Goal: Task Accomplishment & Management: Complete application form

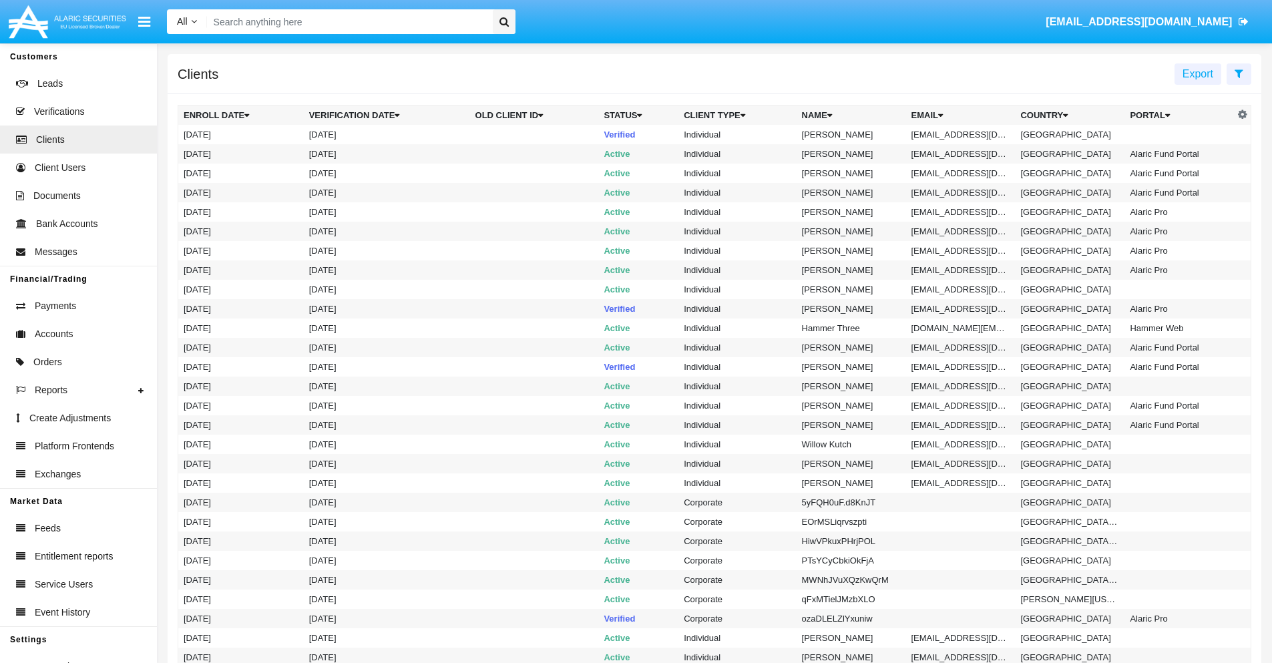
click at [1238, 73] on icon at bounding box center [1238, 73] width 9 height 11
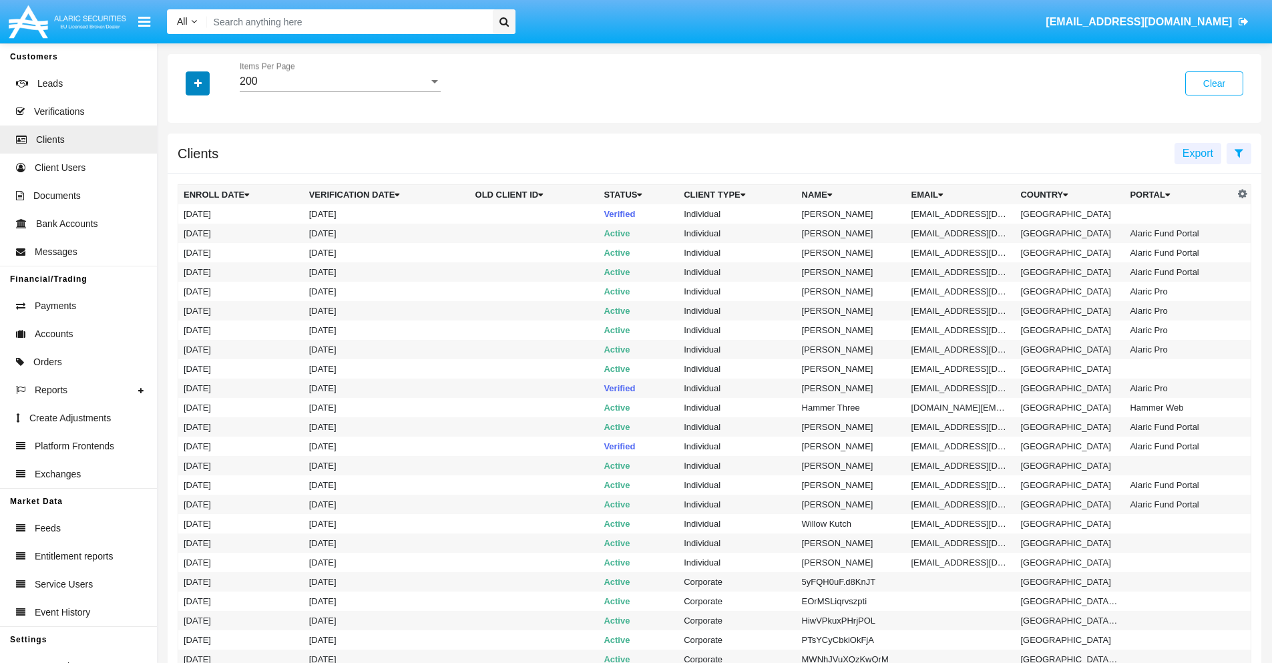
click at [198, 83] on icon "button" at bounding box center [197, 83] width 7 height 9
click at [208, 227] on span "Email" at bounding box center [207, 227] width 27 height 16
click at [184, 232] on input "Email" at bounding box center [183, 232] width 1 height 1
checkbox input "true"
click at [198, 83] on icon "button" at bounding box center [197, 83] width 7 height 9
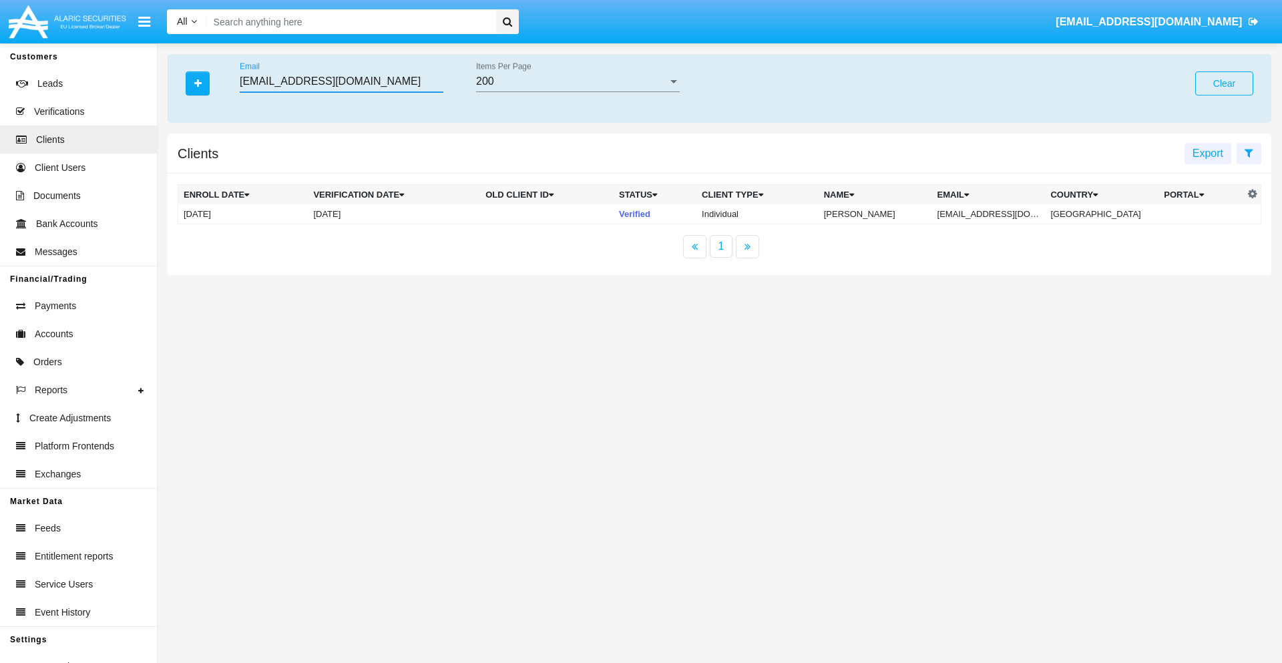
type input "[EMAIL_ADDRESS][DOMAIN_NAME]"
click at [998, 214] on td "[EMAIL_ADDRESS][DOMAIN_NAME]" at bounding box center [988, 214] width 113 height 20
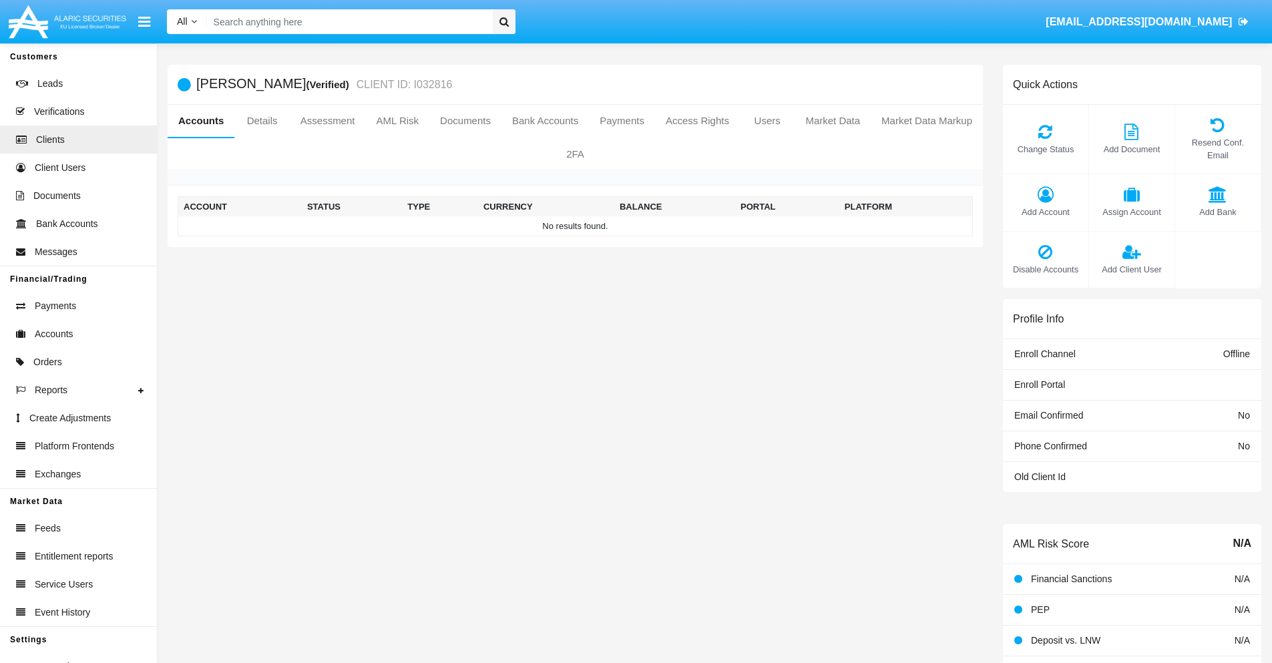
click at [1045, 212] on span "Add Account" at bounding box center [1045, 212] width 72 height 13
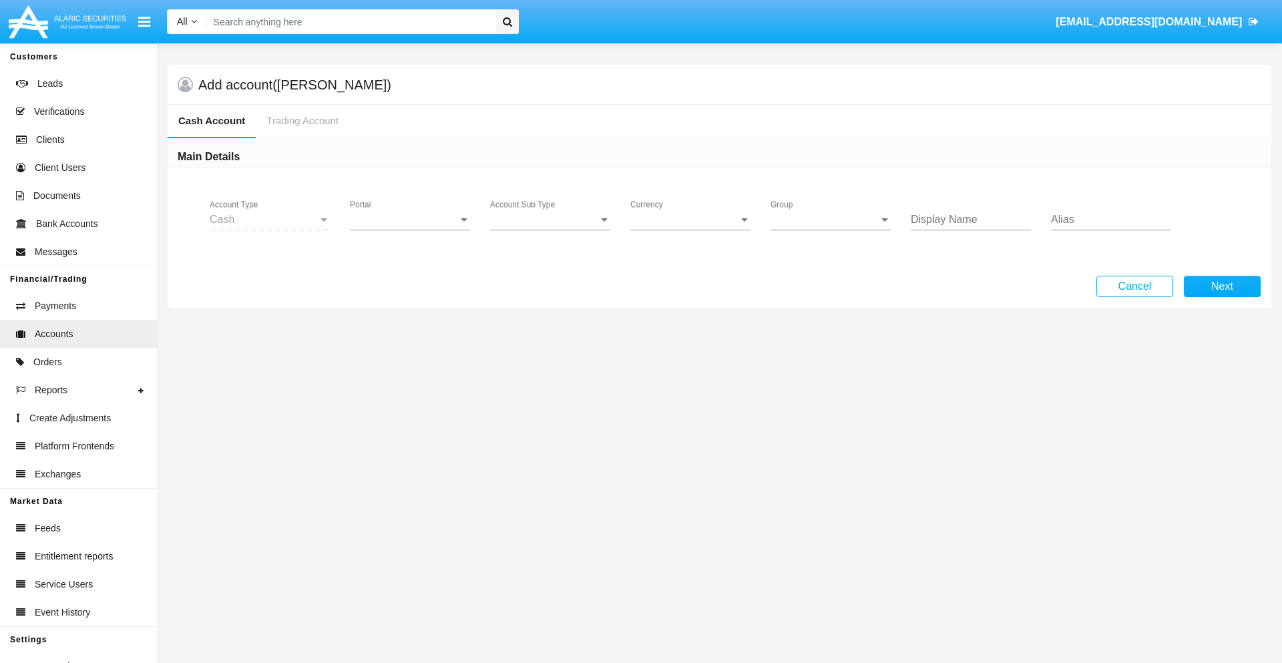
click at [410, 220] on span "Portal" at bounding box center [404, 220] width 108 height 12
click at [411, 326] on span "Alaric Pro" at bounding box center [411, 326] width 123 height 32
click at [550, 220] on span "Account Sub Type" at bounding box center [544, 220] width 108 height 12
click at [550, 230] on span "Trading Cash" at bounding box center [550, 230] width 120 height 32
click at [830, 220] on span "Group" at bounding box center [824, 220] width 108 height 12
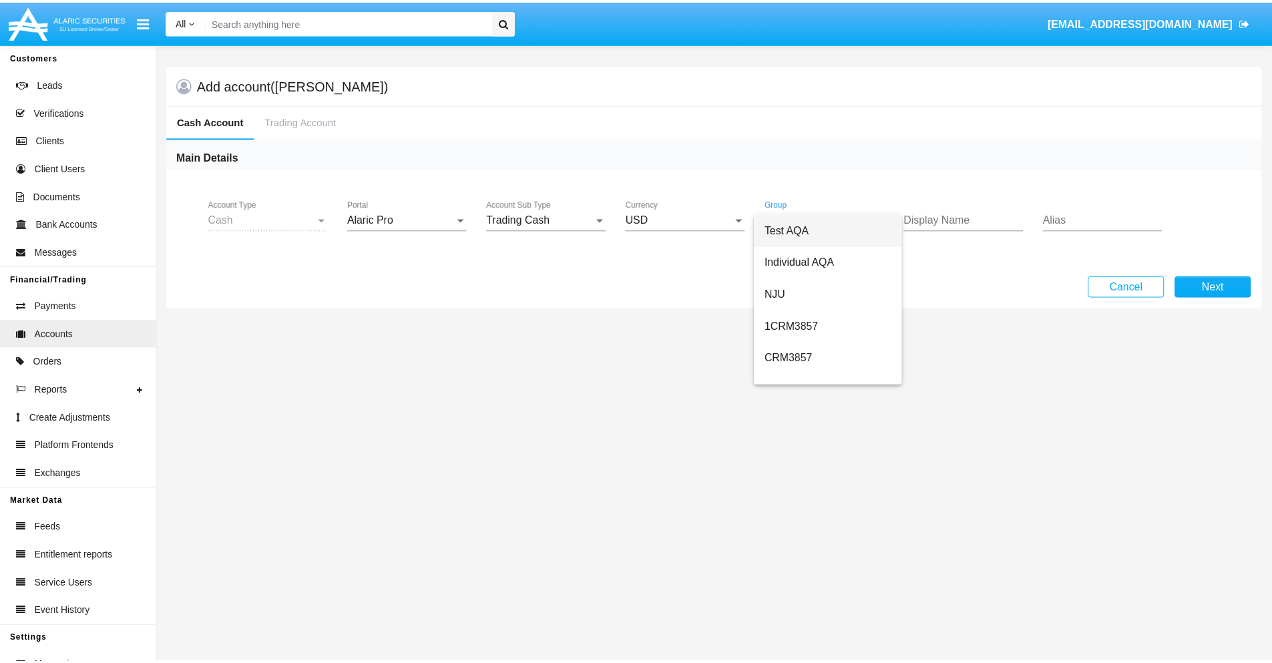
scroll to position [598, 0]
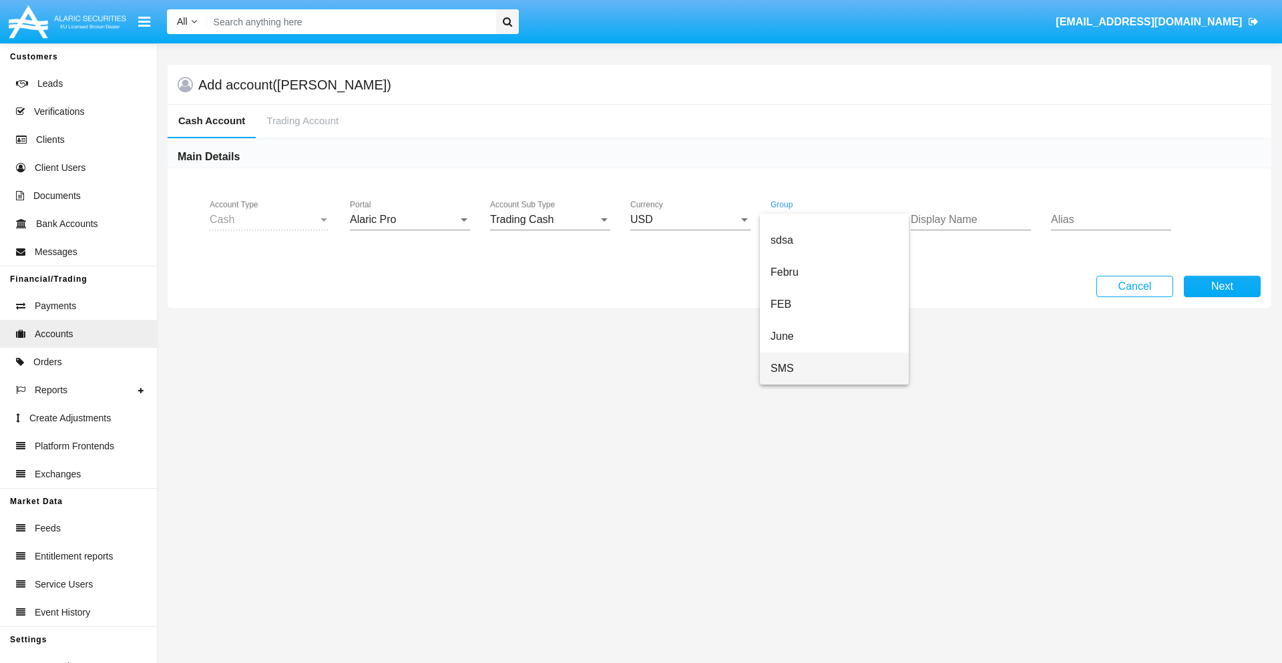
click at [834, 368] on span "SMS" at bounding box center [833, 368] width 127 height 32
type input "orange"
type input "violet"
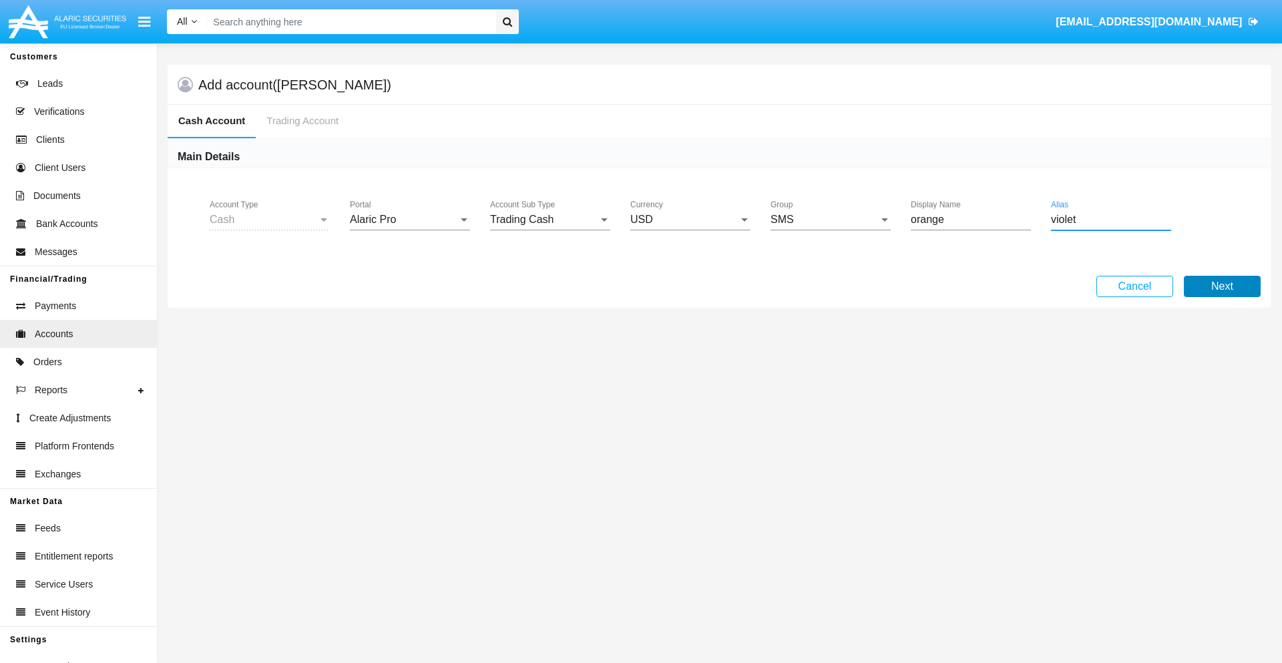
click at [1221, 286] on button "Next" at bounding box center [1221, 286] width 77 height 21
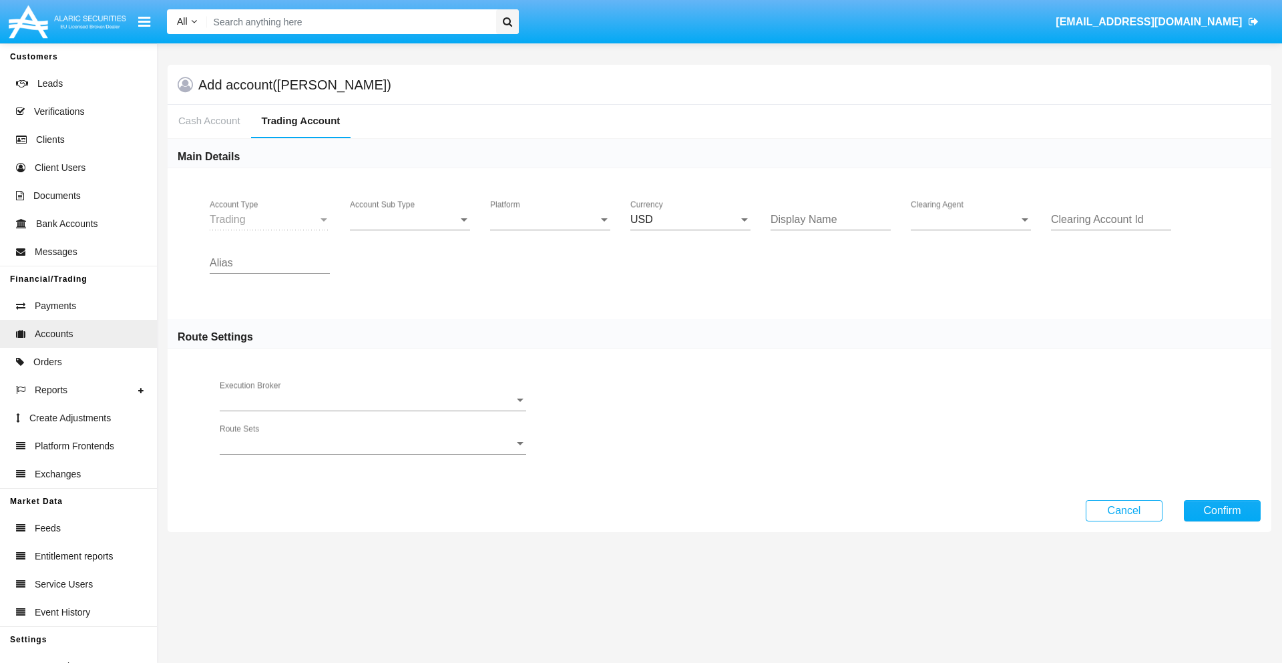
click at [410, 220] on span "Account Sub Type" at bounding box center [404, 220] width 108 height 12
click at [410, 230] on span "Trading" at bounding box center [410, 230] width 120 height 32
click at [550, 220] on span "Platform" at bounding box center [544, 220] width 108 height 12
click at [550, 230] on span "Hammer Lite" at bounding box center [550, 230] width 120 height 32
click at [970, 220] on span "Clearing Agent" at bounding box center [964, 220] width 108 height 12
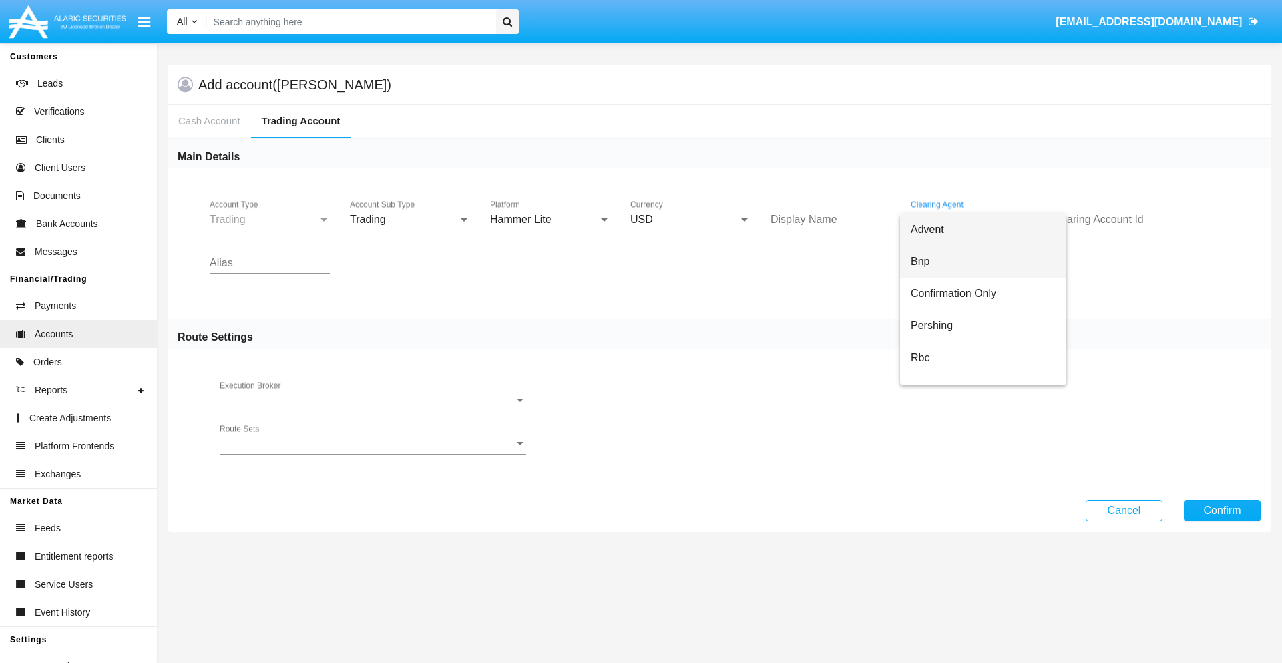
click at [983, 262] on span "Bnp" at bounding box center [982, 262] width 145 height 32
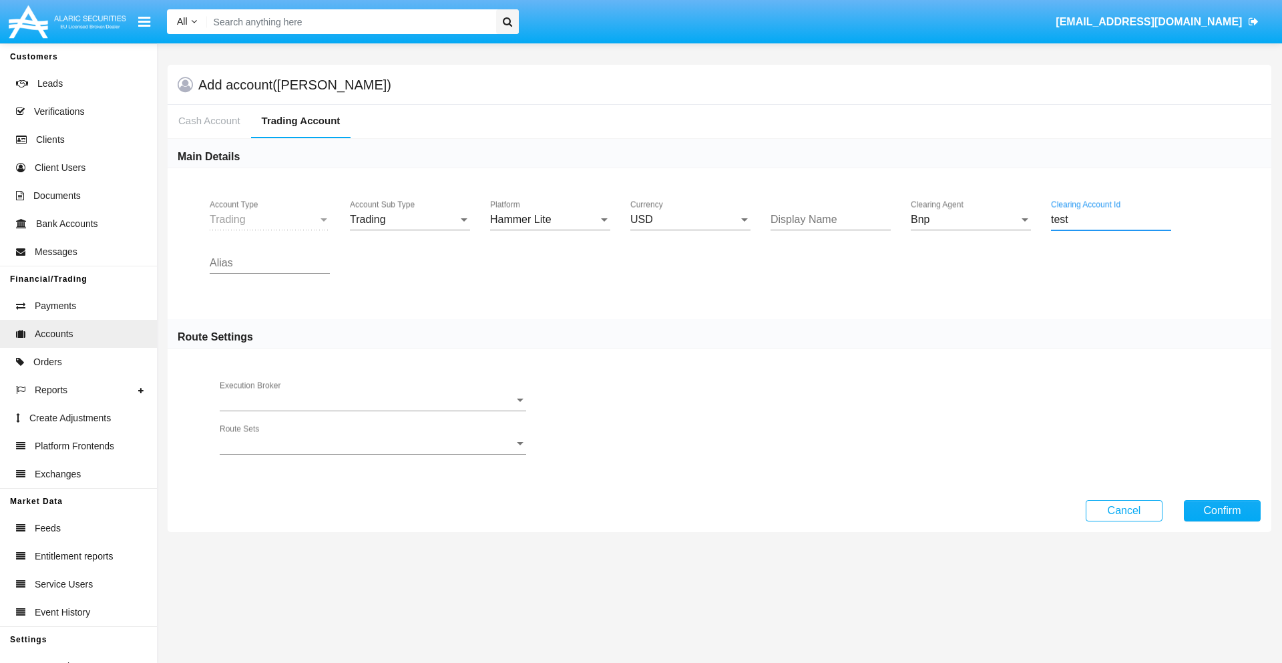
type input "test"
type input "tan"
type input "orchid"
click at [1221, 510] on button "Confirm" at bounding box center [1221, 510] width 77 height 21
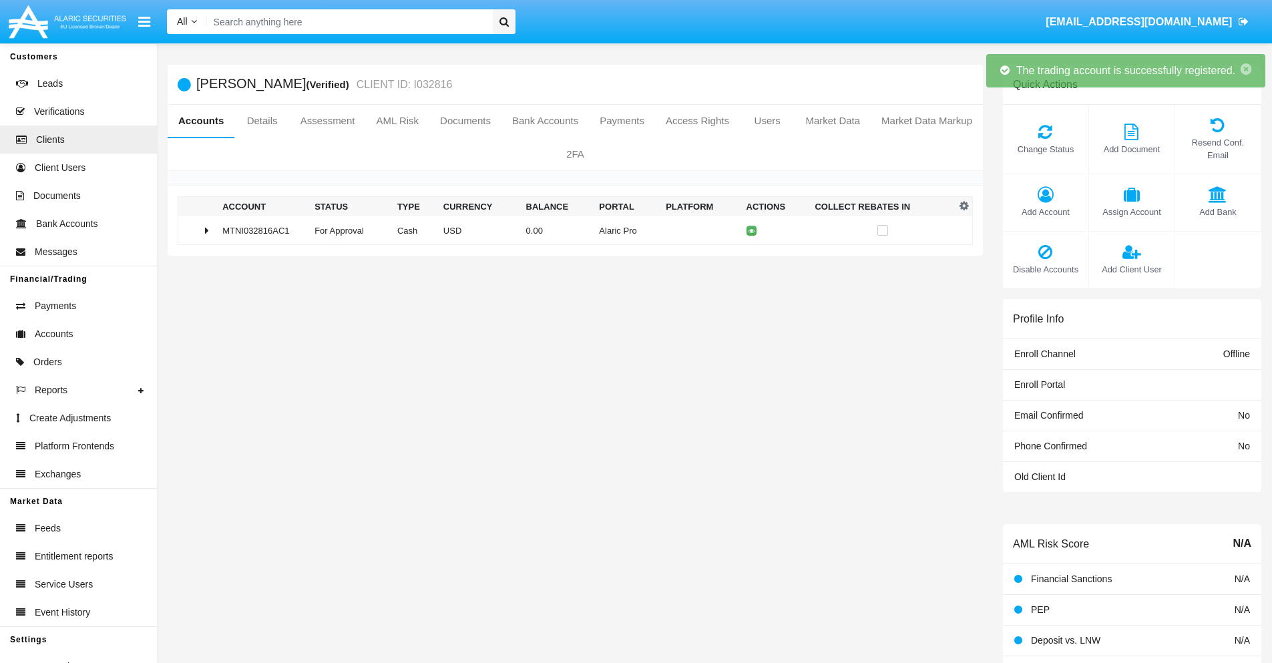
click at [570, 230] on td "0.00" at bounding box center [557, 230] width 73 height 29
click at [751, 230] on icon at bounding box center [754, 231] width 6 height 6
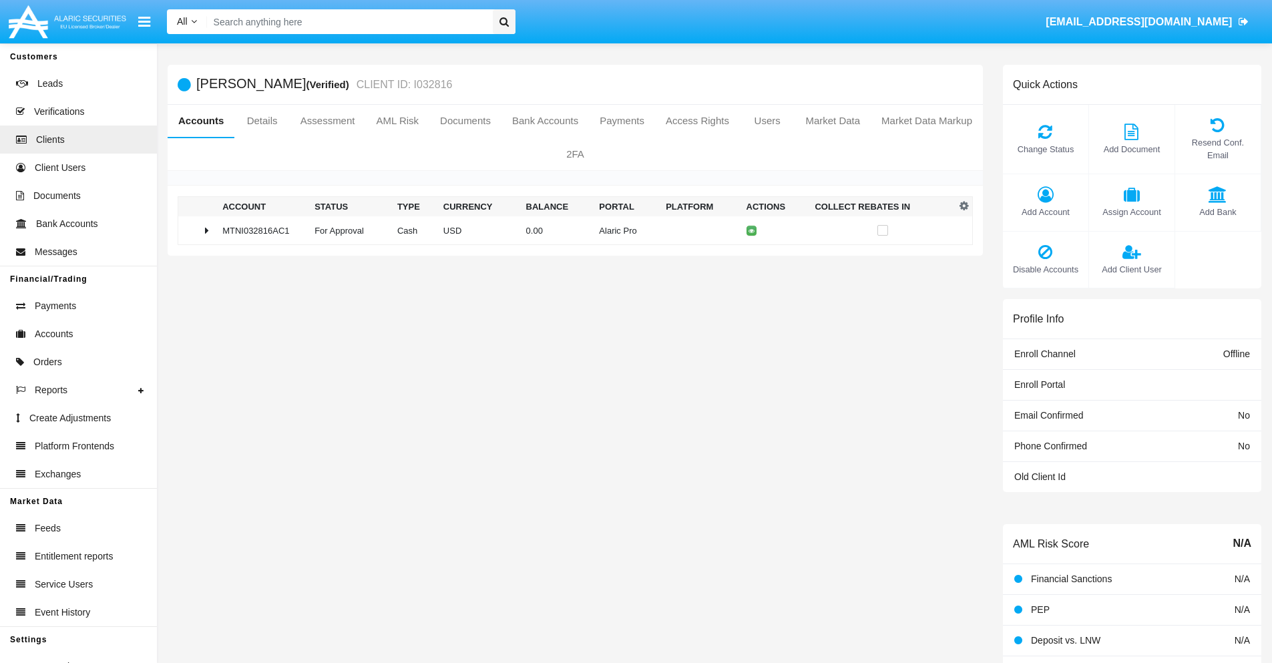
click at [570, 230] on td "0.00" at bounding box center [557, 230] width 73 height 29
click at [751, 258] on icon at bounding box center [754, 259] width 6 height 6
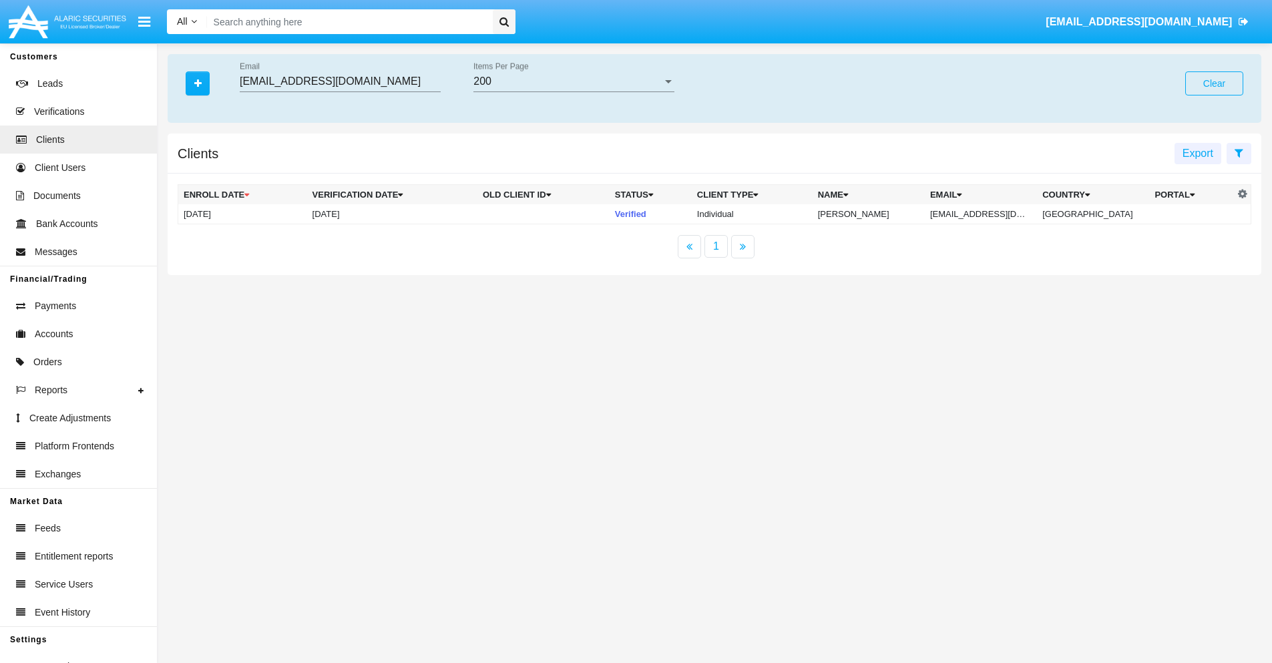
click at [1213, 83] on button "Clear" at bounding box center [1214, 83] width 58 height 24
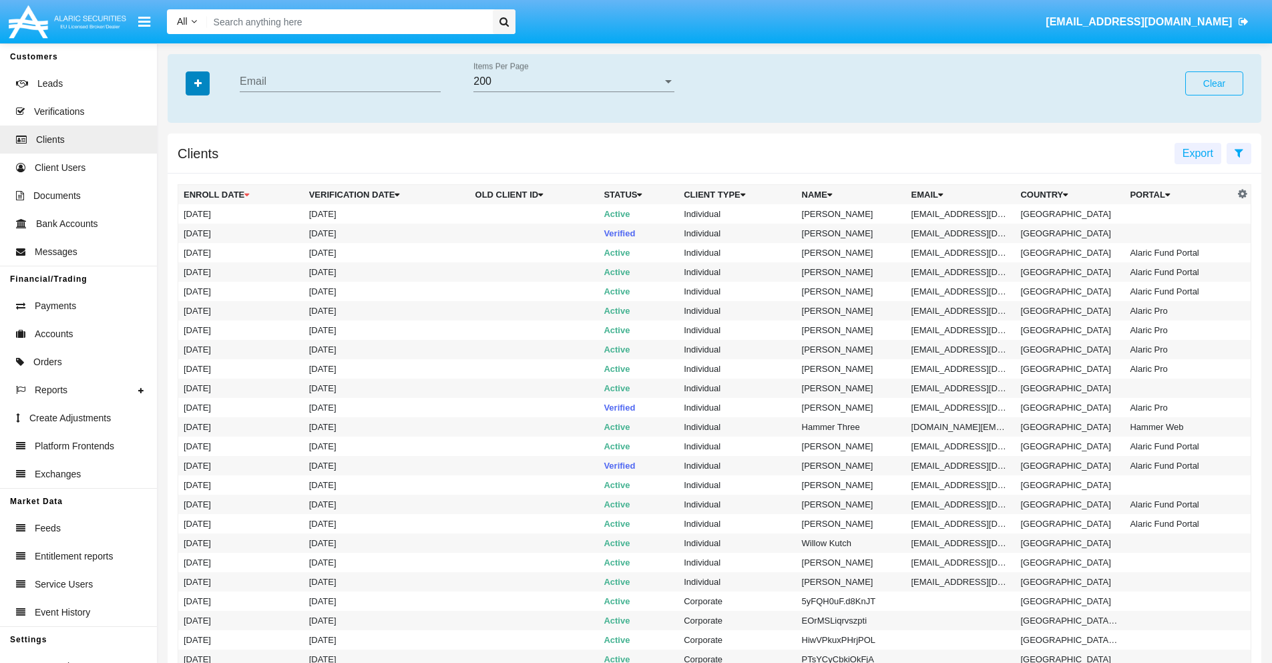
click at [198, 83] on icon "button" at bounding box center [197, 83] width 7 height 9
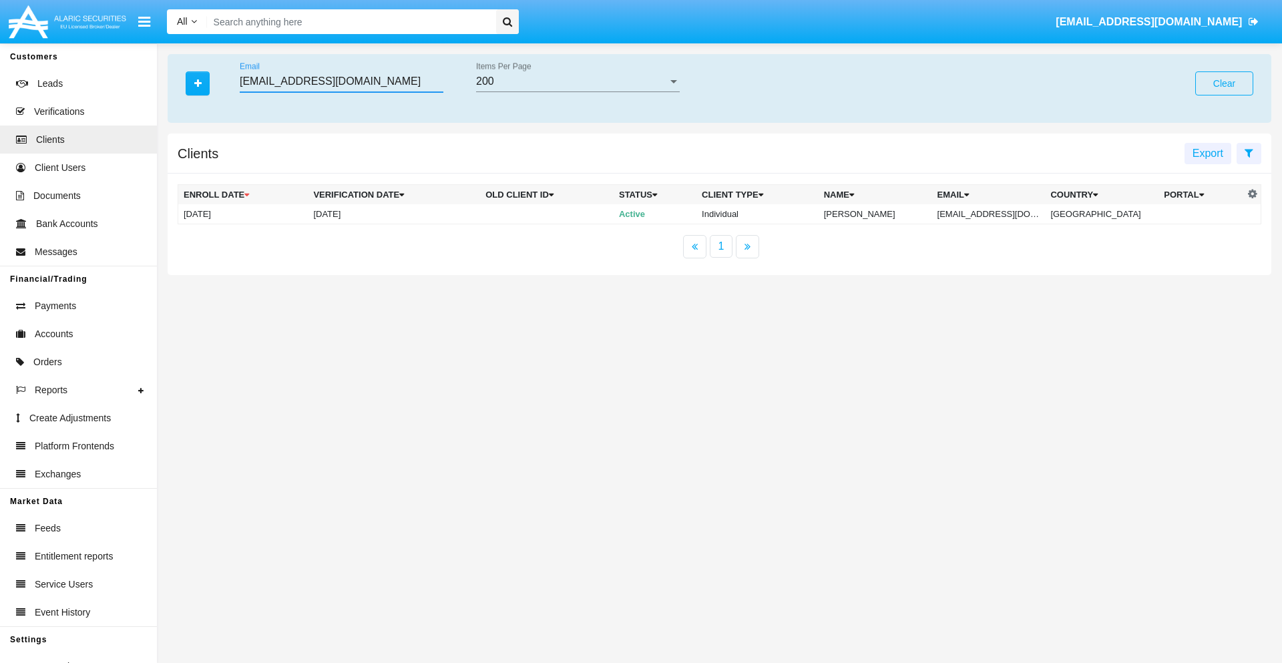
type input "[EMAIL_ADDRESS][DOMAIN_NAME]"
click at [995, 214] on td "[EMAIL_ADDRESS][DOMAIN_NAME]" at bounding box center [988, 214] width 113 height 20
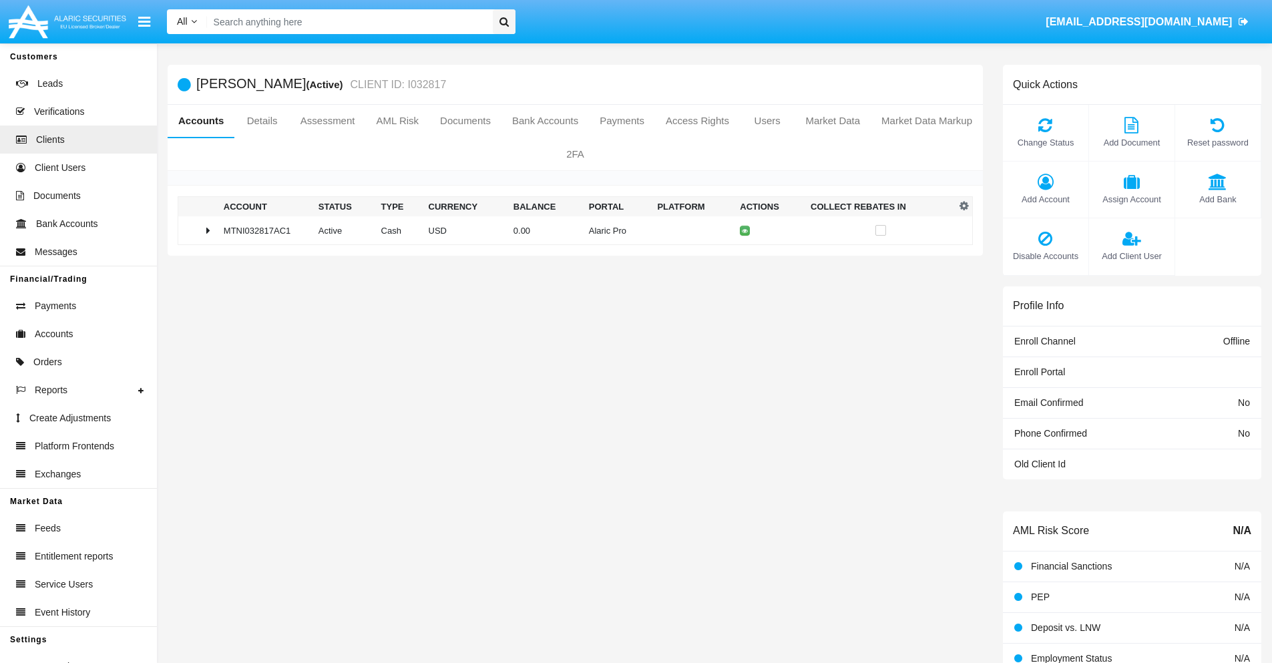
click at [1045, 199] on span "Add Account" at bounding box center [1045, 199] width 72 height 13
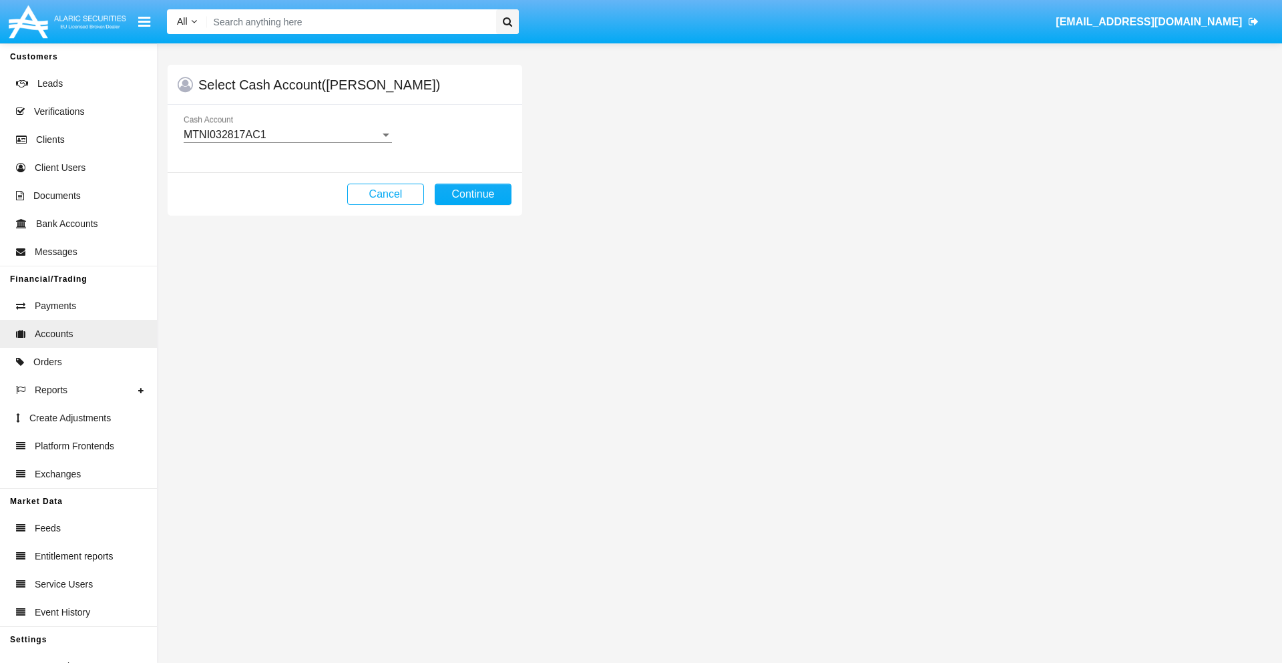
click at [287, 135] on div "MTNI032817AC1" at bounding box center [282, 135] width 196 height 12
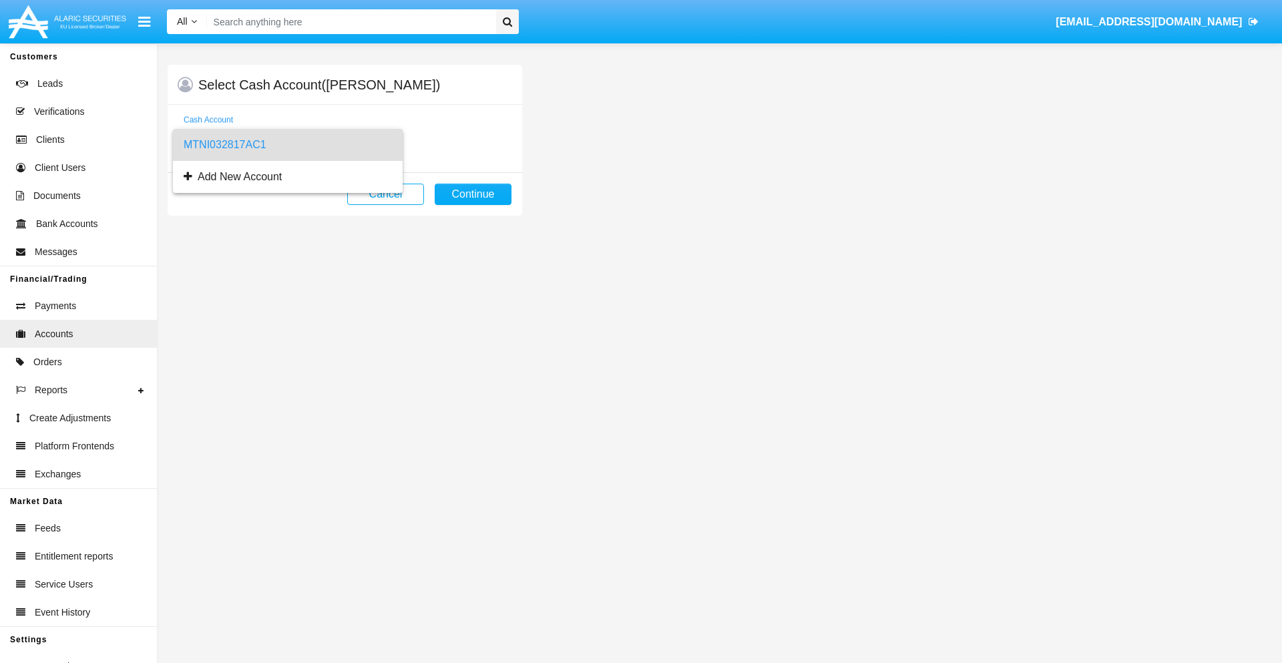
click at [287, 145] on span "MTNI032817AC1" at bounding box center [288, 145] width 208 height 32
click at [473, 194] on button "Continue" at bounding box center [473, 194] width 77 height 21
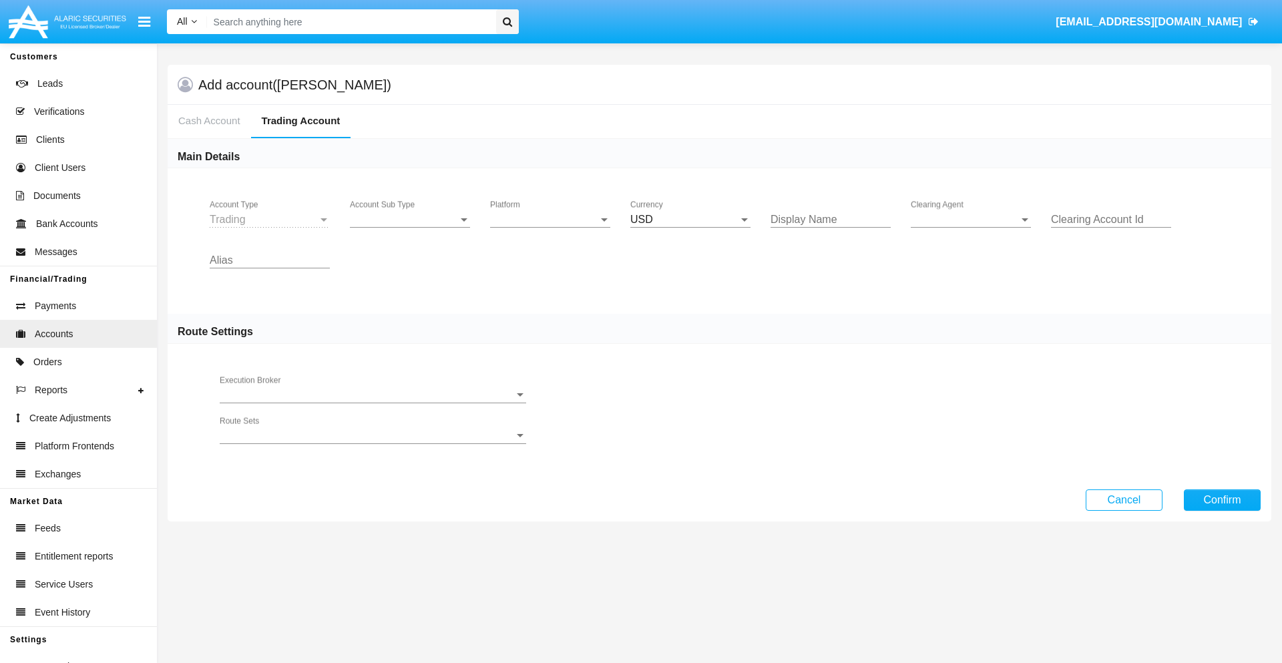
click at [410, 220] on span "Account Sub Type" at bounding box center [404, 220] width 108 height 12
click at [410, 230] on span "Trading" at bounding box center [410, 230] width 120 height 32
click at [550, 220] on span "Platform" at bounding box center [544, 220] width 108 height 12
click at [550, 230] on span "Hammer Lite" at bounding box center [539, 230] width 99 height 32
click at [970, 220] on span "Clearing Agent" at bounding box center [964, 220] width 108 height 12
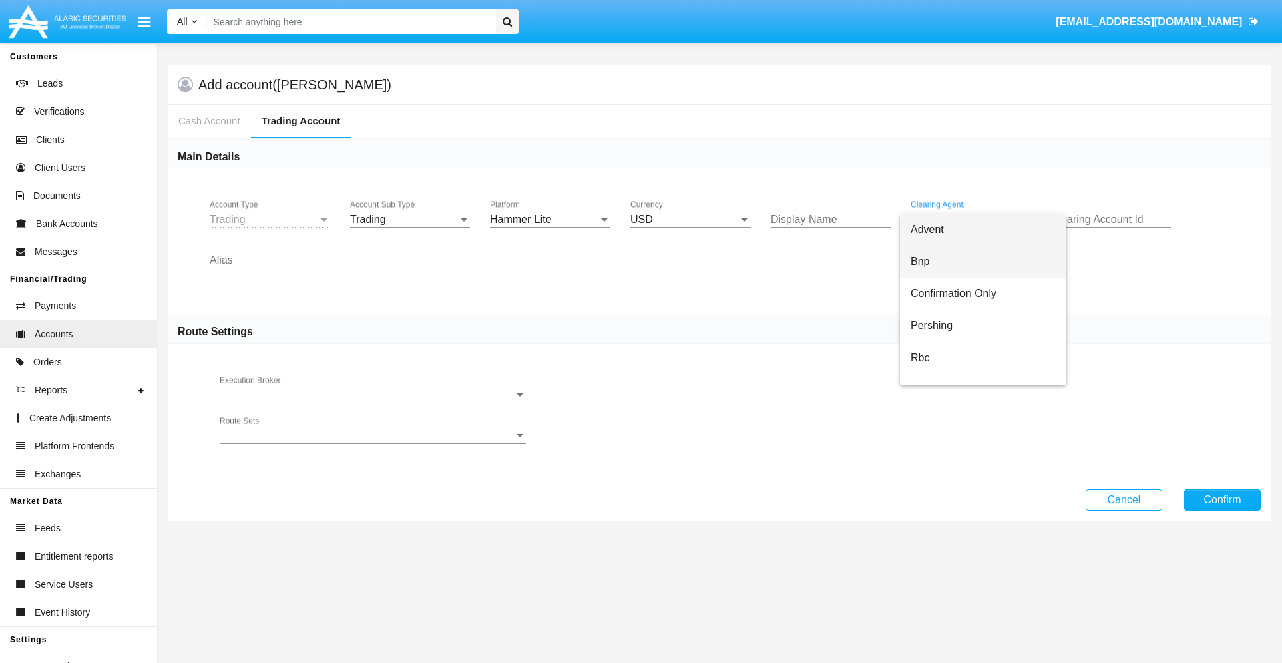
click at [983, 262] on span "Bnp" at bounding box center [982, 262] width 145 height 32
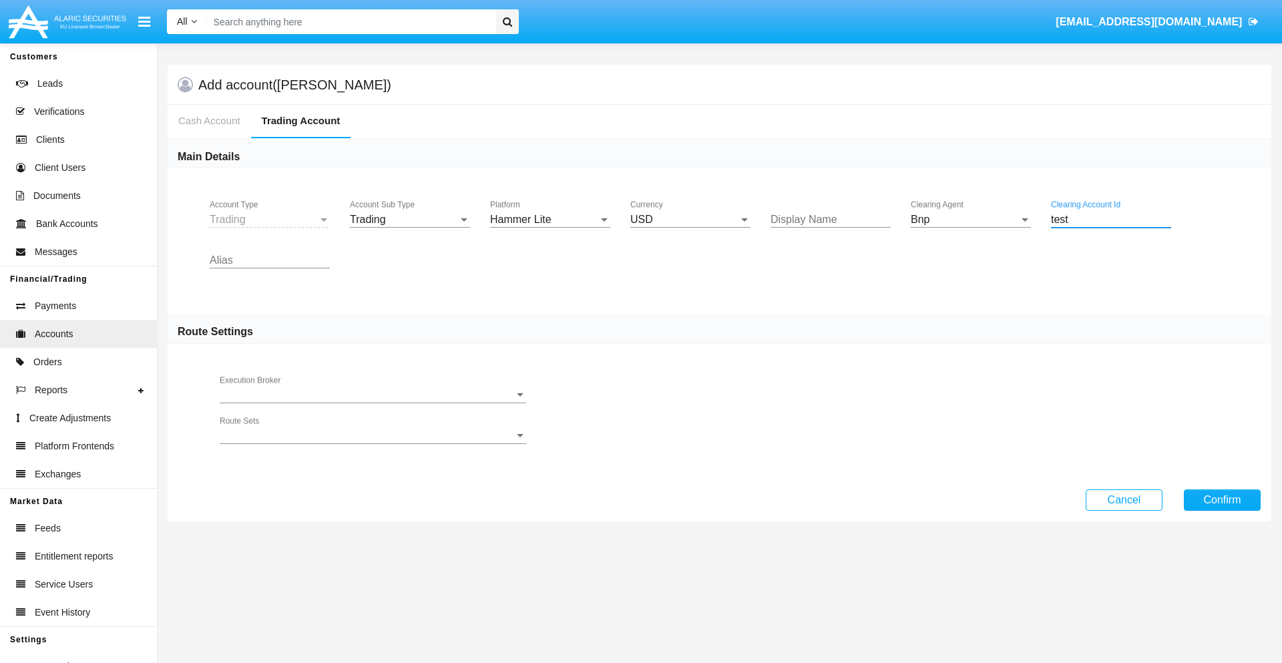
type input "test"
type input "violet"
type input "plum"
click at [1221, 499] on button "Confirm" at bounding box center [1221, 499] width 77 height 21
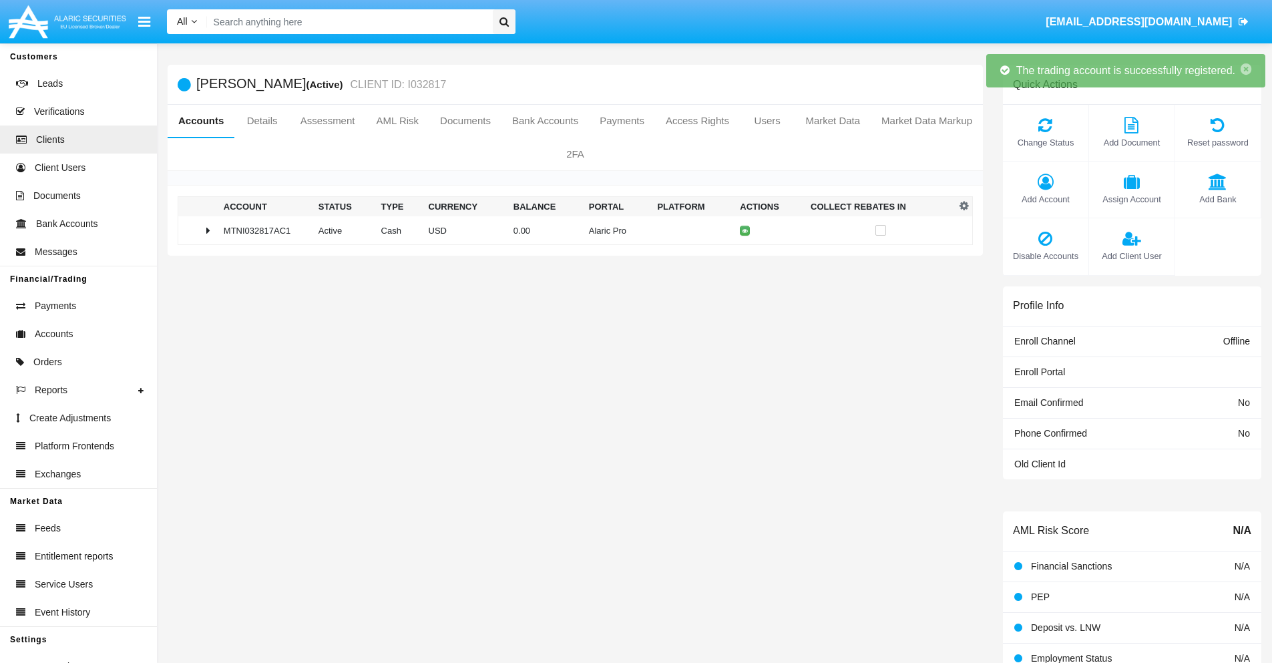
click at [570, 230] on td "0.00" at bounding box center [545, 230] width 75 height 29
